Goal: Information Seeking & Learning: Learn about a topic

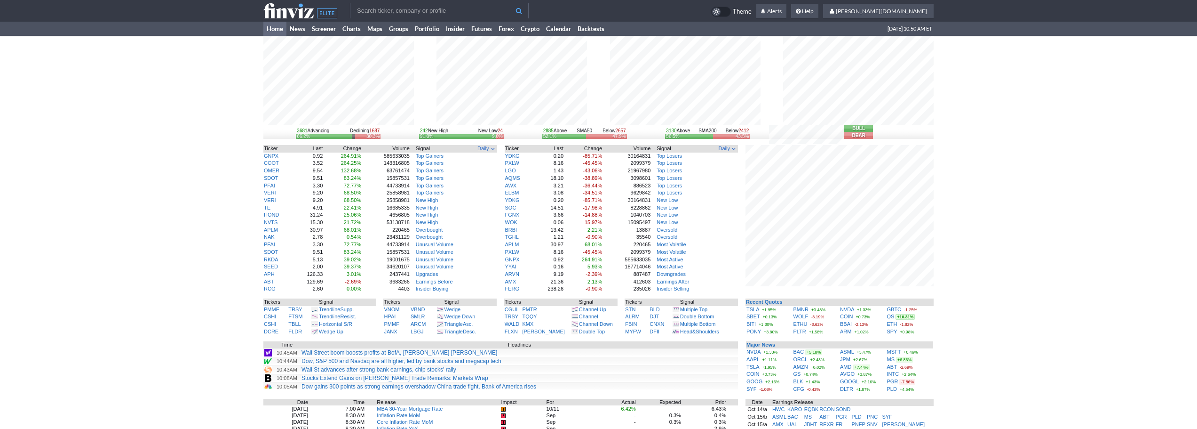
click at [987, 345] on div "3681 Advancing Declining 1687 66.2% 30.3% 242 New High New Low 24 91.0% 9.0% 28…" at bounding box center [598, 308] width 1197 height 545
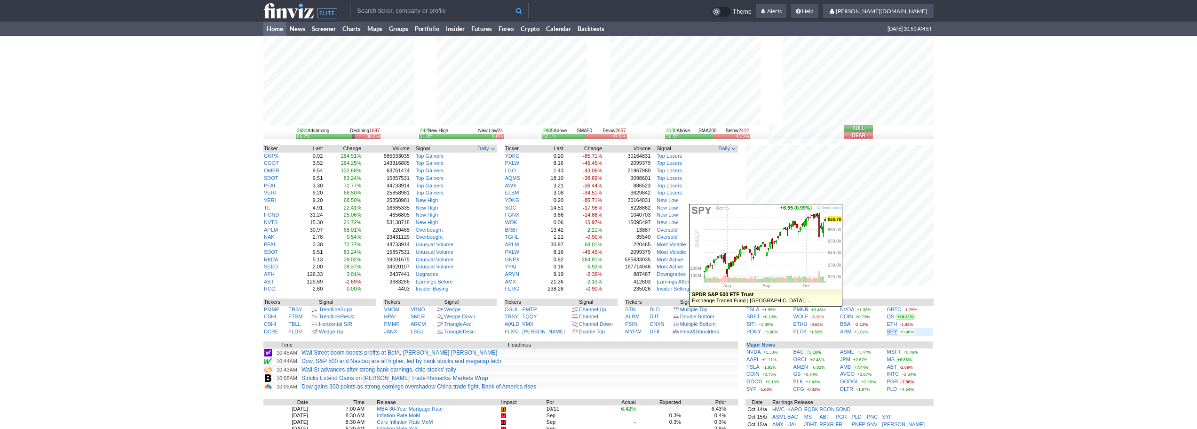
click at [891, 333] on link "SPY" at bounding box center [892, 331] width 10 height 6
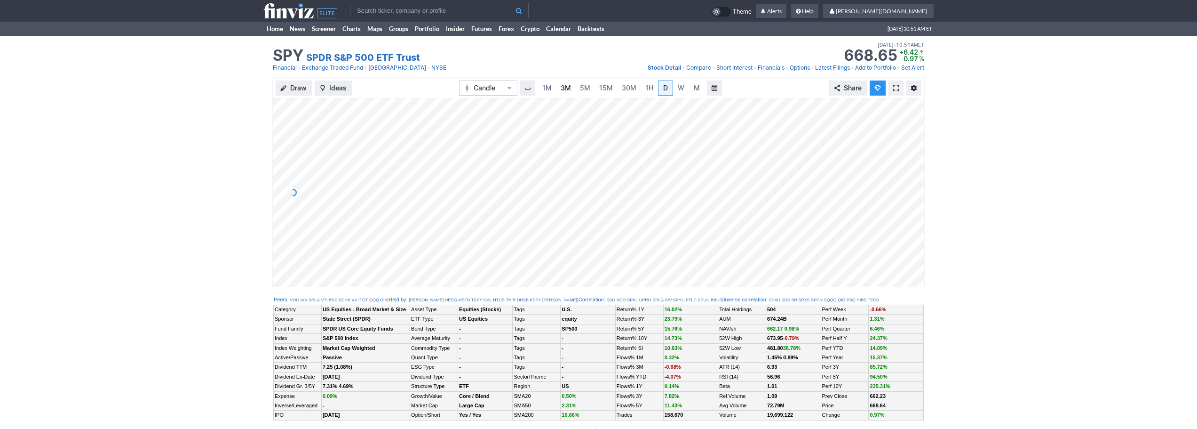
click at [561, 90] on span "3M" at bounding box center [566, 88] width 10 height 8
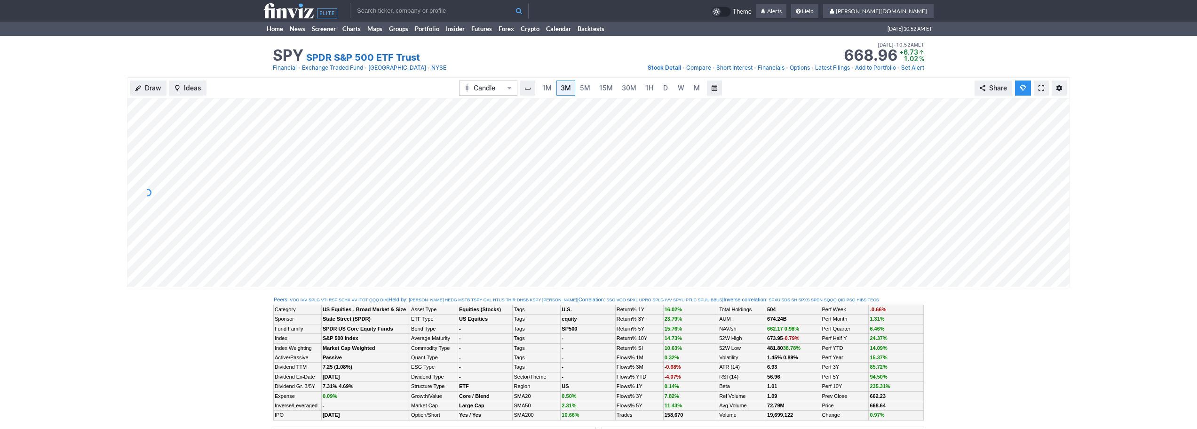
click at [376, 12] on input "text" at bounding box center [439, 10] width 179 height 15
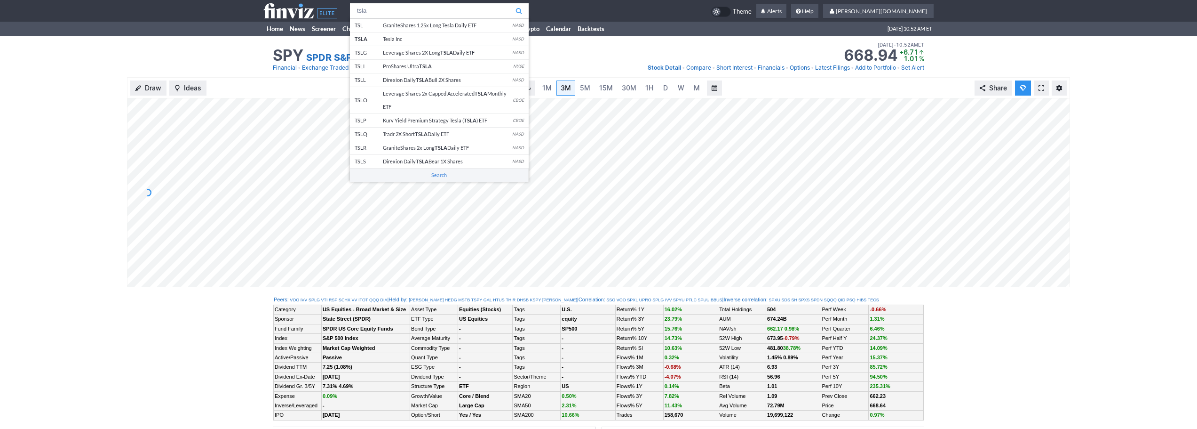
type input "tsla"
